Goal: Transaction & Acquisition: Purchase product/service

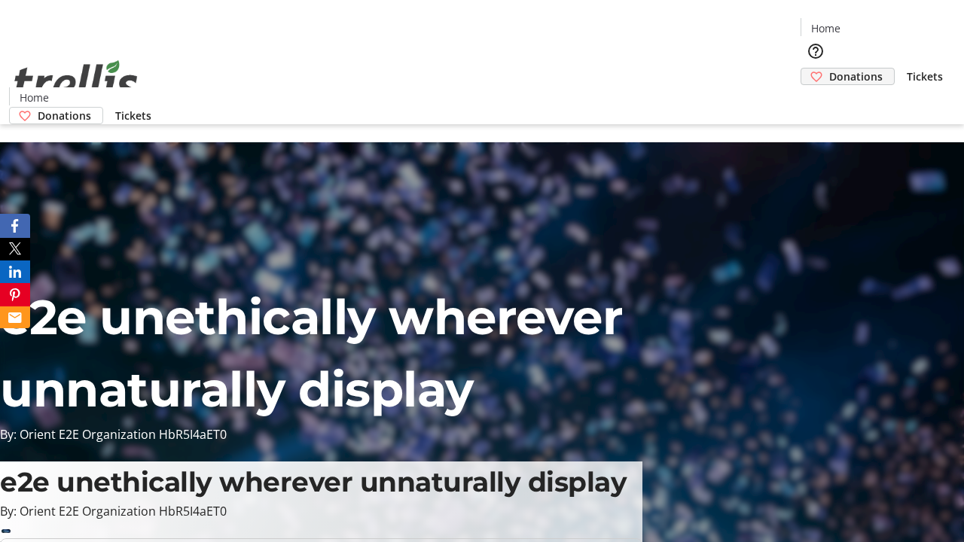
click at [830, 69] on span "Donations" at bounding box center [856, 77] width 53 height 16
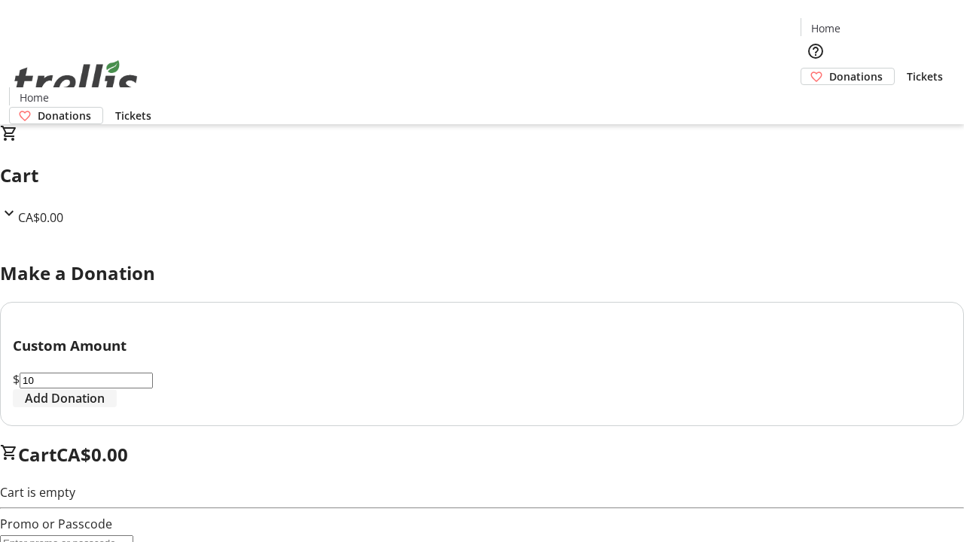
click at [105, 408] on span "Add Donation" at bounding box center [65, 399] width 80 height 18
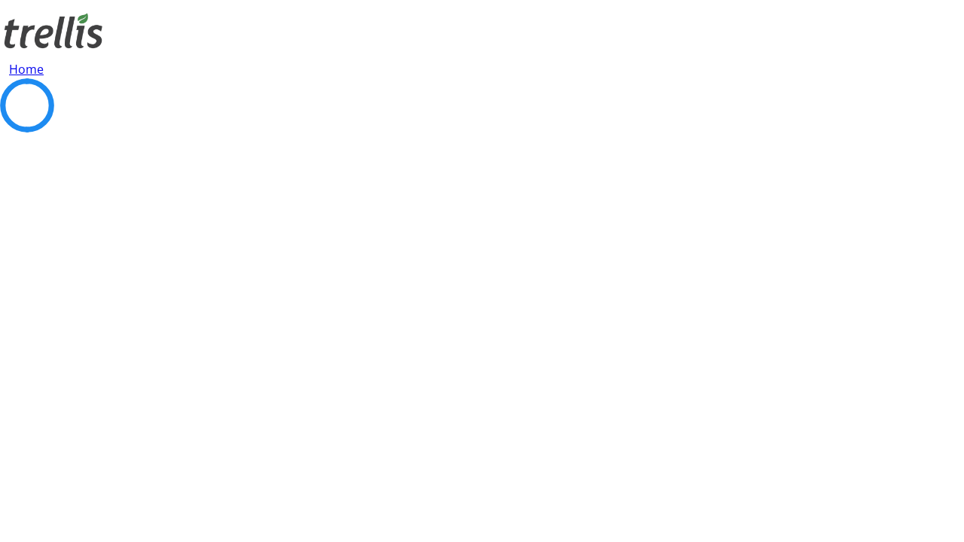
select select "CA"
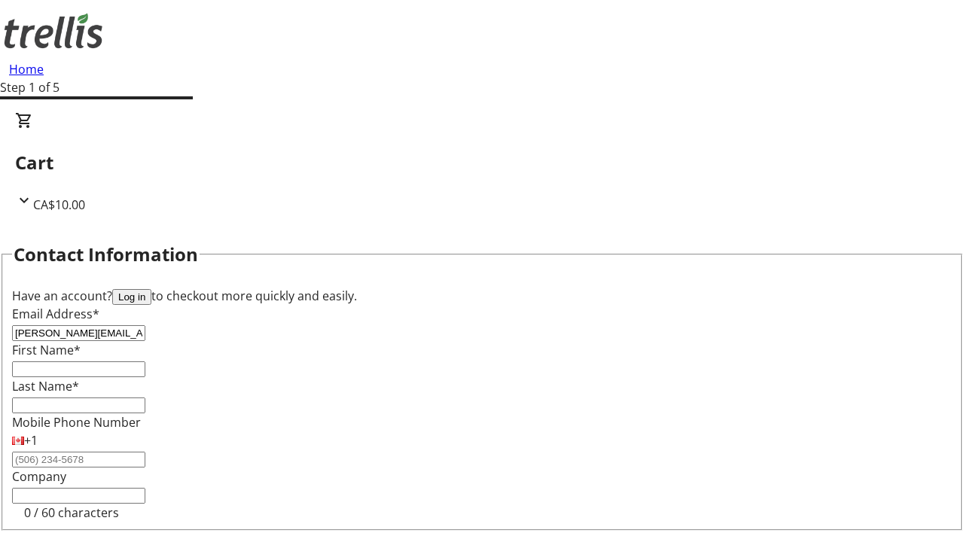
type input "[PERSON_NAME][EMAIL_ADDRESS][DOMAIN_NAME]"
type input "[PERSON_NAME]"
type input "[STREET_ADDRESS][PERSON_NAME]"
type input "Kelowna"
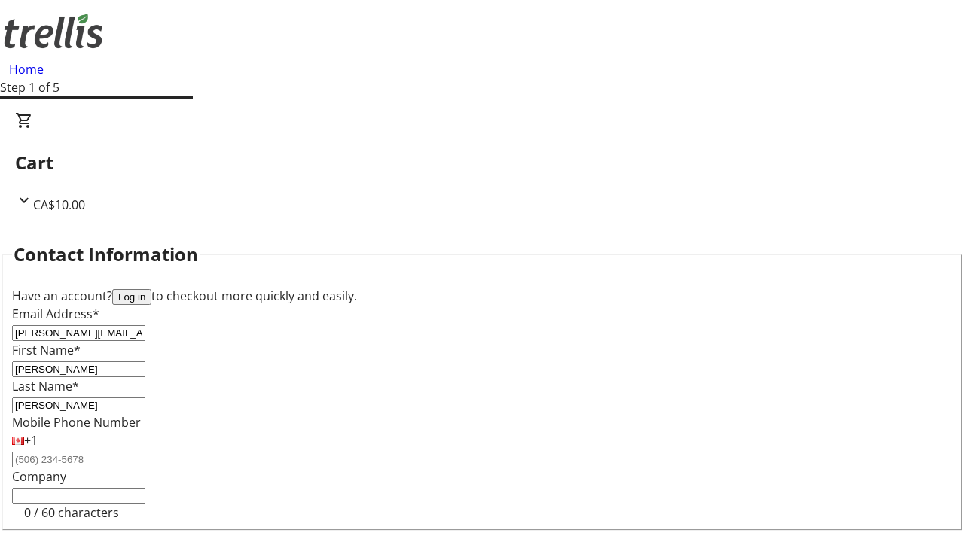
select select "BC"
type input "Kelowna"
type input "V1Y 0C2"
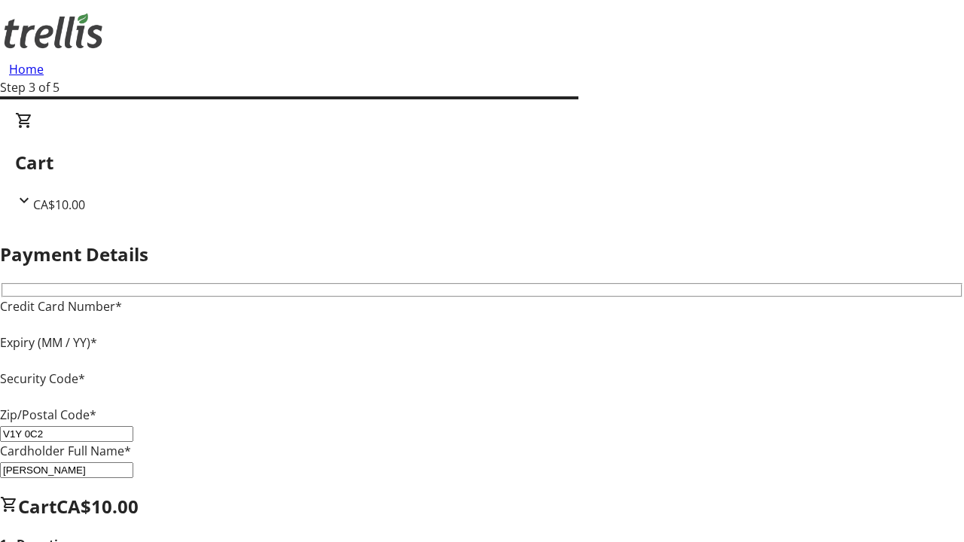
type input "V1Y 0C2"
